Goal: Find specific page/section: Find specific page/section

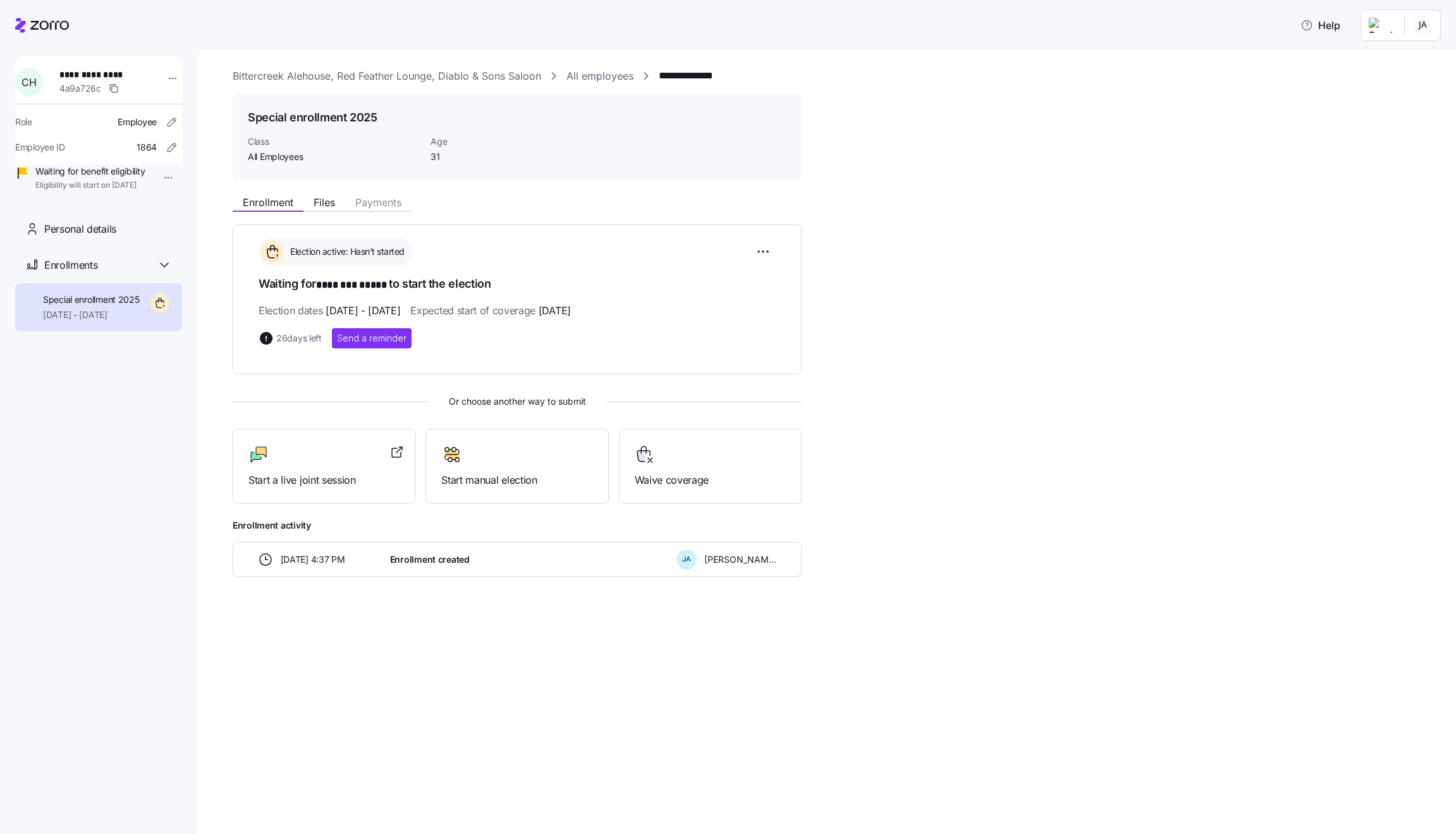
click at [617, 78] on link "All employees" at bounding box center [599, 75] width 67 height 15
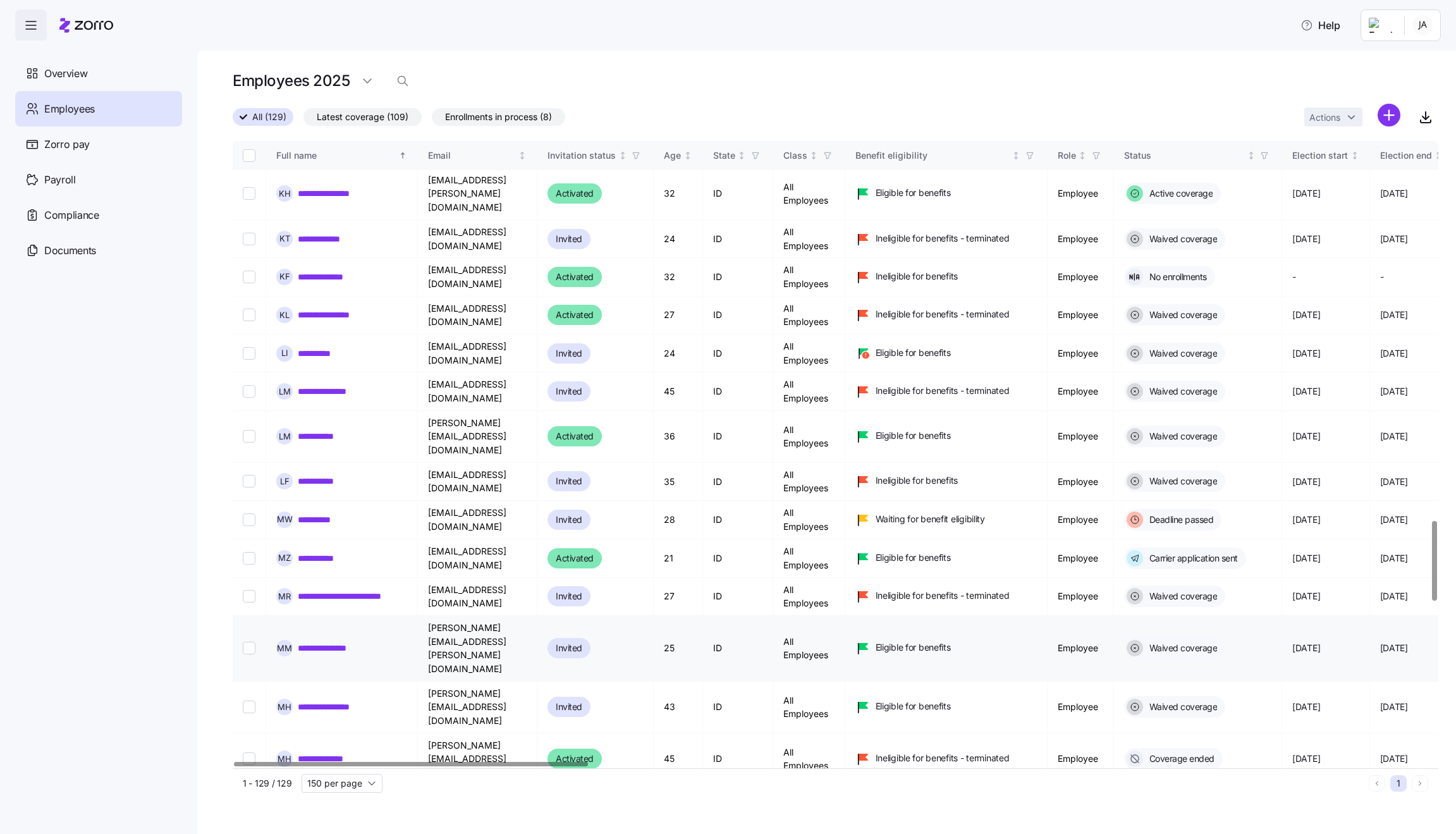
scroll to position [2996, 0]
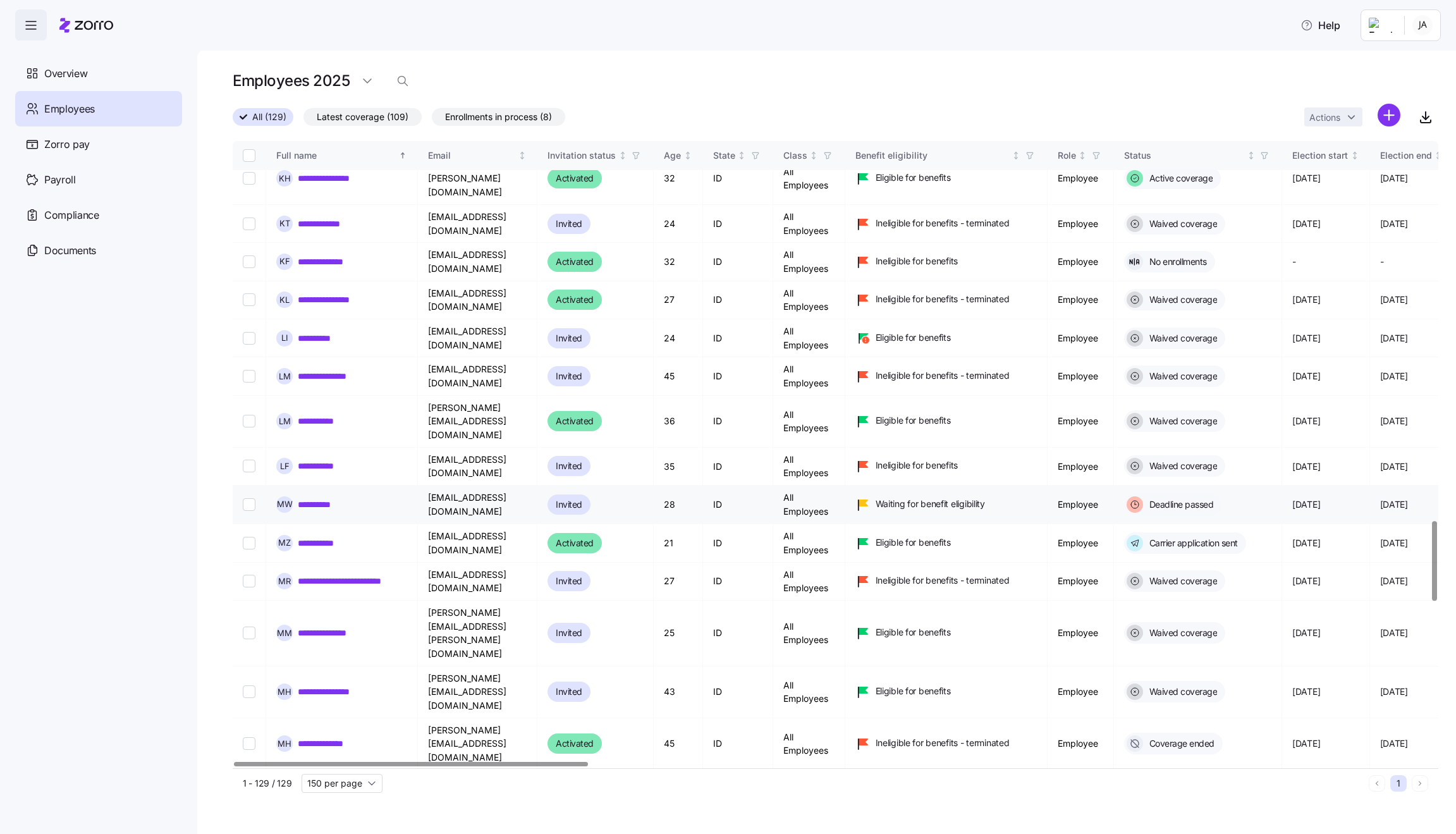
click at [308, 498] on link "**********" at bounding box center [321, 505] width 48 height 13
